Goal: Task Accomplishment & Management: Manage account settings

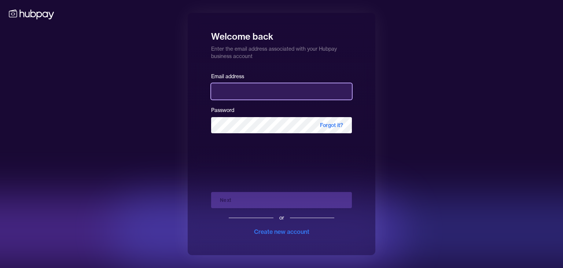
type input "**********"
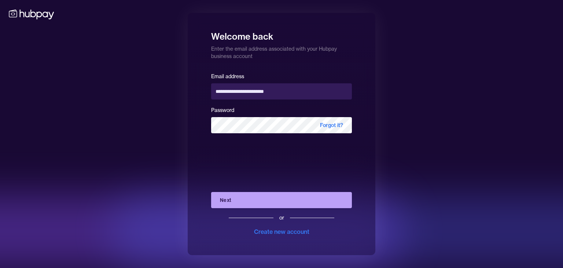
click at [233, 202] on button "Next" at bounding box center [281, 200] width 141 height 16
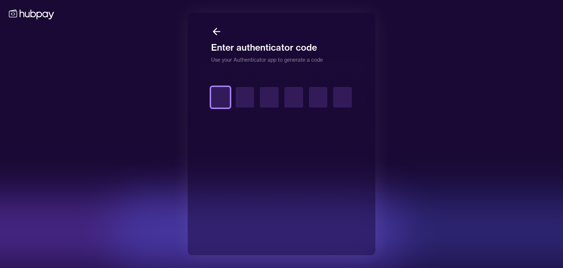
click at [223, 93] on input "text" at bounding box center [220, 97] width 19 height 21
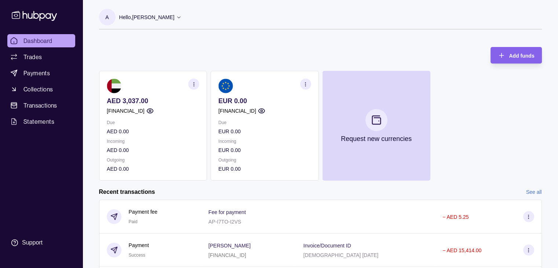
scroll to position [124, 0]
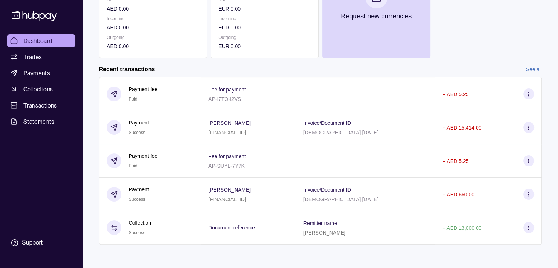
click at [26, 33] on div "Dashboard Trades Payments Collections Transactions Statements Support" at bounding box center [41, 134] width 83 height 268
click at [28, 38] on span "Dashboard" at bounding box center [37, 40] width 29 height 9
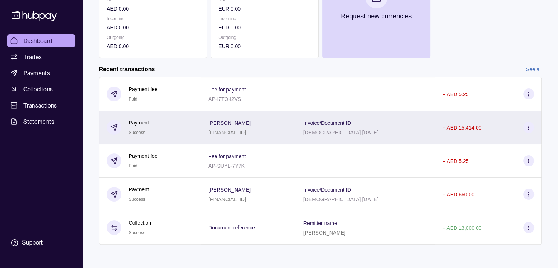
scroll to position [0, 0]
